Goal: Information Seeking & Learning: Learn about a topic

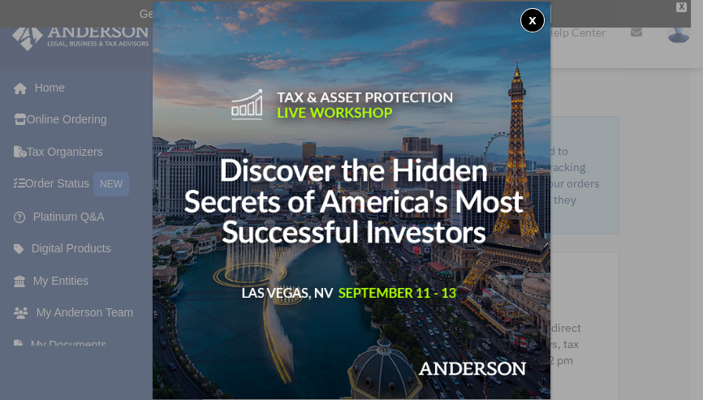
click at [75, 186] on div "x" at bounding box center [351, 200] width 703 height 400
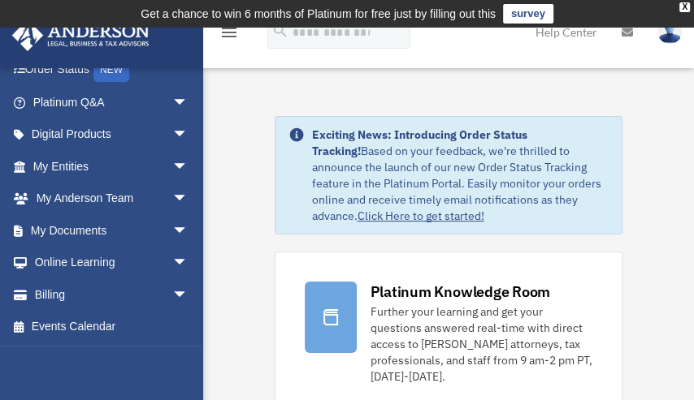
click at [689, 17] on td "Get a chance to win 6 months of Platinum for free just by filling out this surv…" at bounding box center [347, 14] width 694 height 28
click at [688, 11] on div "X" at bounding box center [684, 7] width 11 height 10
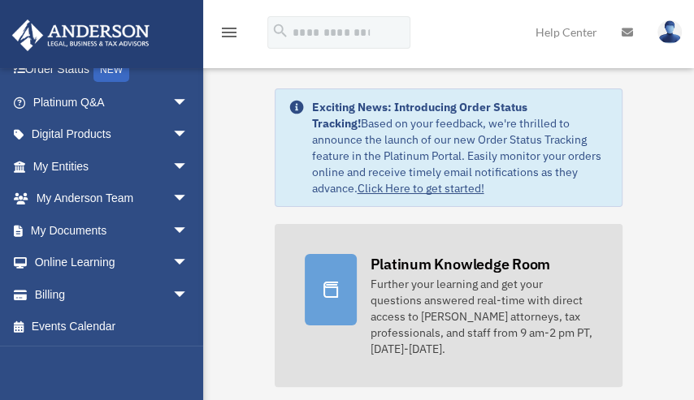
click at [335, 292] on icon at bounding box center [330, 289] width 19 height 19
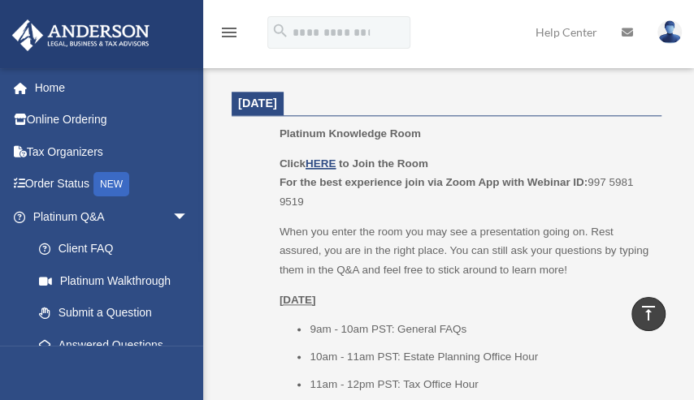
scroll to position [838, 0]
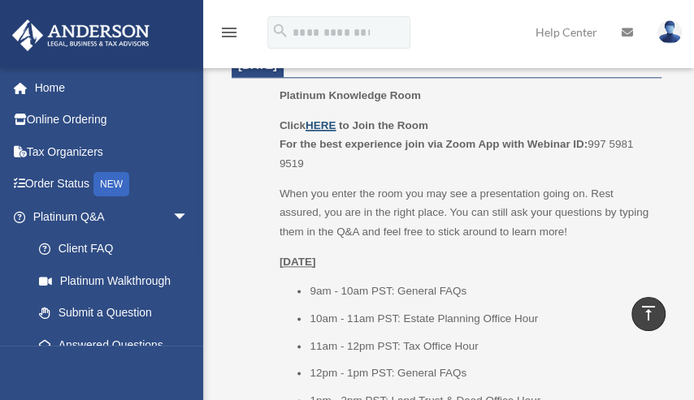
click at [320, 119] on u "HERE" at bounding box center [320, 125] width 30 height 12
